Goal: Contribute content: Add original content to the website for others to see

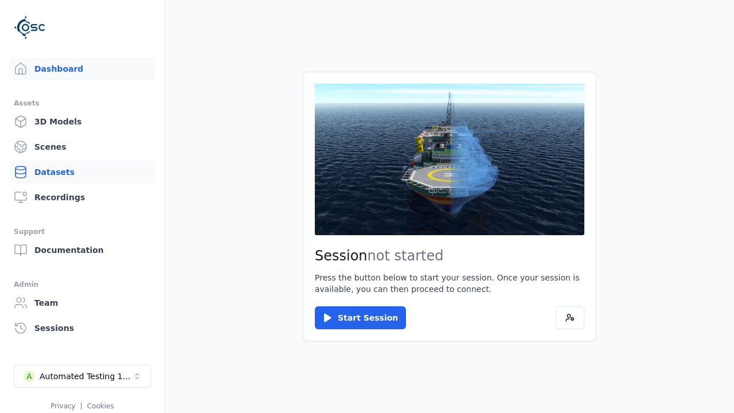
click at [82, 172] on link "Datasets" at bounding box center [82, 172] width 146 height 23
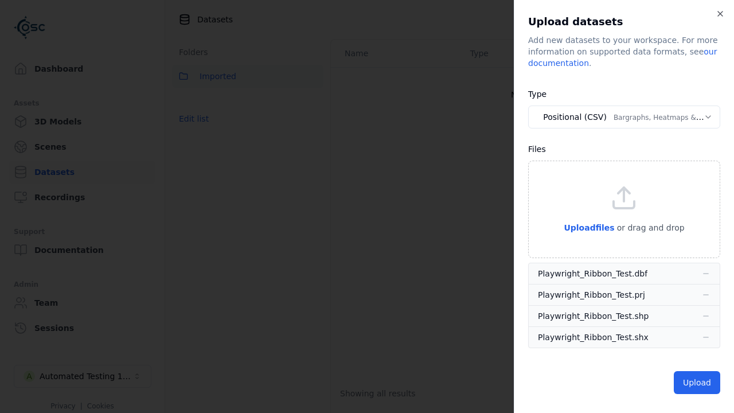
click at [624, 117] on button "Positional (CSV) Bargraphs, Heatmaps & Pins" at bounding box center [624, 116] width 192 height 23
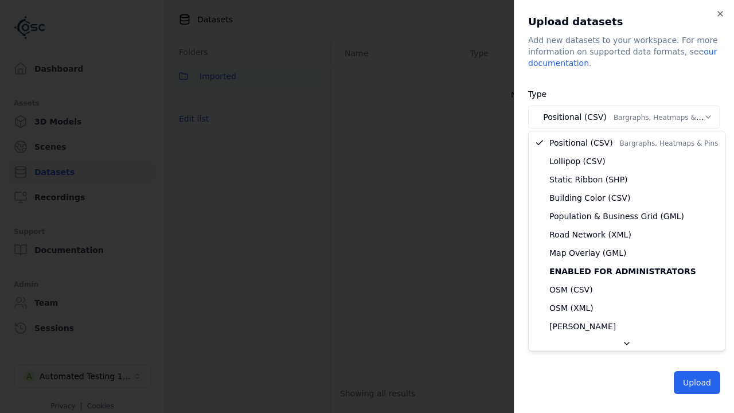
select select "*****"
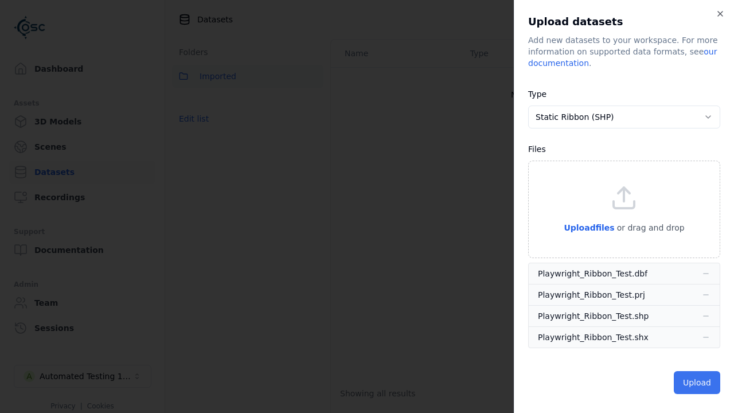
click at [698, 382] on button "Upload" at bounding box center [697, 382] width 46 height 23
